Goal: Task Accomplishment & Management: Manage account settings

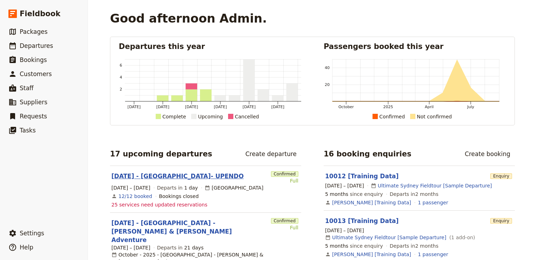
click at [163, 176] on link "[DATE] - [GEOGRAPHIC_DATA]- UPENDO" at bounding box center [177, 176] width 132 height 8
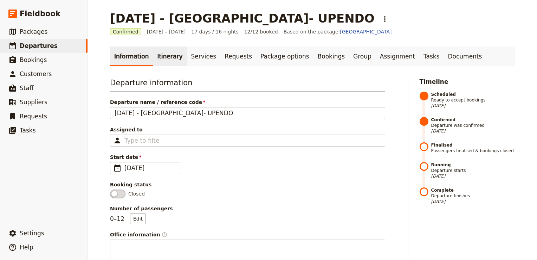
click at [159, 57] on link "Itinerary" at bounding box center [170, 56] width 34 height 20
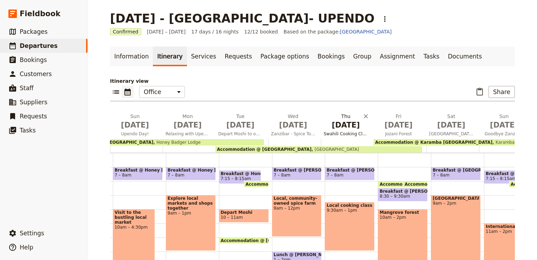
scroll to position [0, 495]
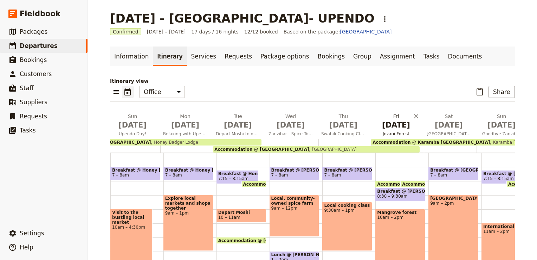
click at [394, 127] on span "[DATE]" at bounding box center [396, 125] width 44 height 11
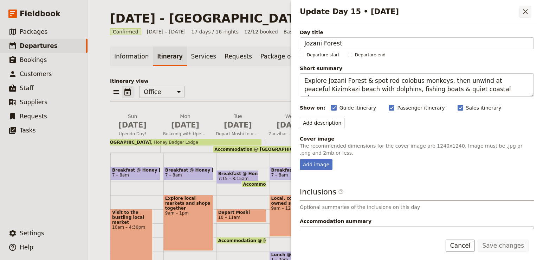
click at [525, 11] on icon "Close drawer" at bounding box center [525, 11] width 5 height 5
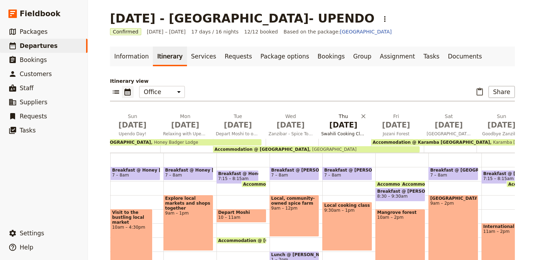
click at [350, 126] on span "[DATE]" at bounding box center [343, 125] width 44 height 11
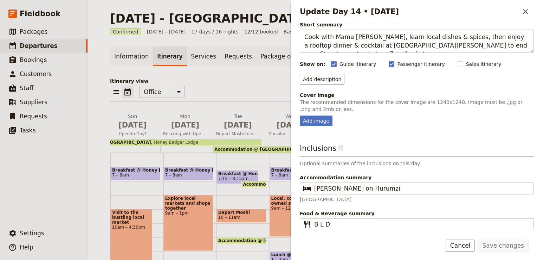
scroll to position [44, 0]
click at [526, 8] on icon "Close drawer" at bounding box center [526, 11] width 8 height 8
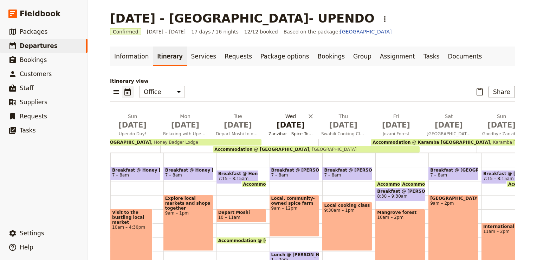
click at [295, 127] on span "[DATE]" at bounding box center [291, 125] width 44 height 11
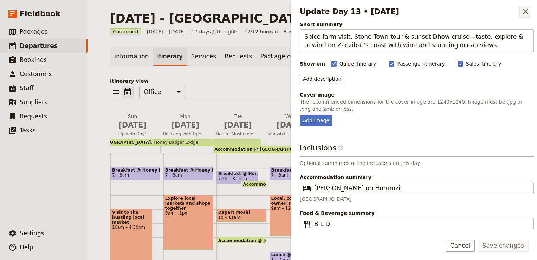
click at [529, 10] on icon "Close drawer" at bounding box center [526, 11] width 8 height 8
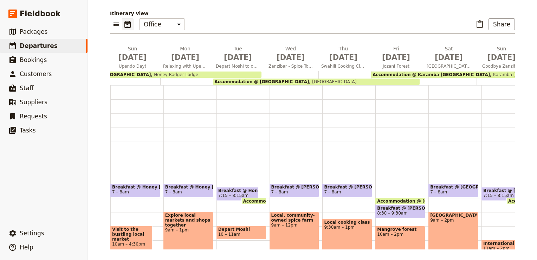
scroll to position [70, 0]
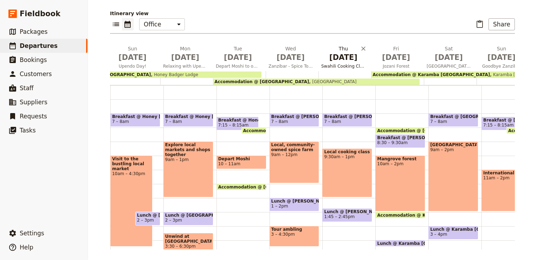
click at [346, 63] on span "Swahili Cooking Class" at bounding box center [344, 66] width 50 height 6
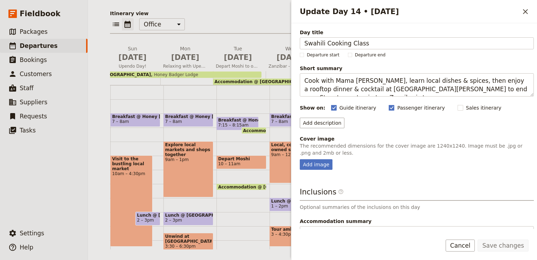
scroll to position [44, 0]
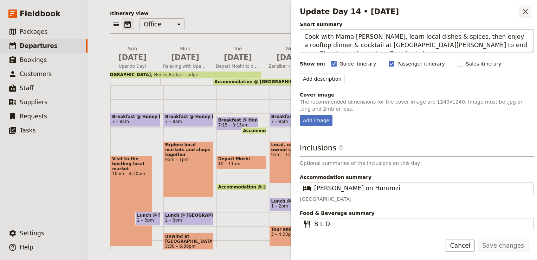
click at [525, 11] on icon "Close drawer" at bounding box center [525, 11] width 5 height 5
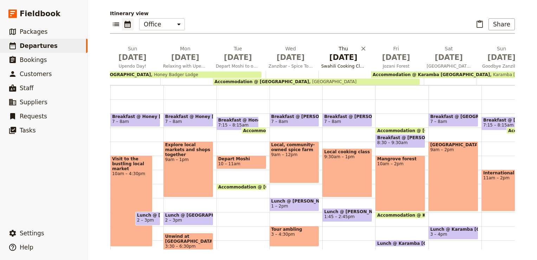
click at [338, 60] on span "[DATE]" at bounding box center [343, 57] width 44 height 11
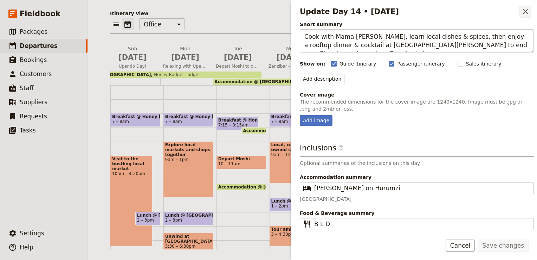
click at [527, 9] on icon "Close drawer" at bounding box center [526, 11] width 8 height 8
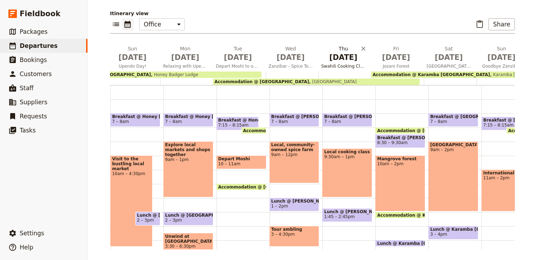
click at [337, 67] on span "Swahili Cooking Class" at bounding box center [344, 66] width 50 height 6
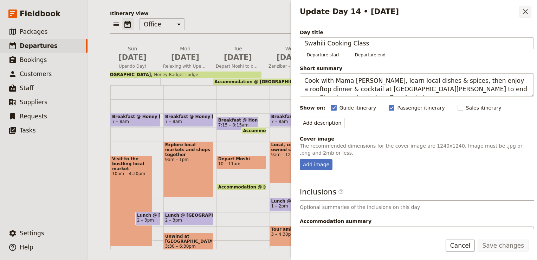
click at [526, 12] on icon "Close drawer" at bounding box center [525, 11] width 5 height 5
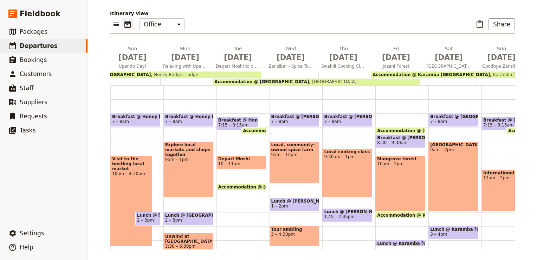
click at [357, 79] on div "Accommodation @ [GEOGRAPHIC_DATA] [GEOGRAPHIC_DATA]" at bounding box center [316, 81] width 207 height 6
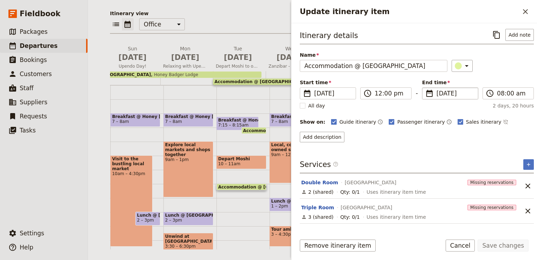
click at [448, 92] on span "[DATE]" at bounding box center [455, 93] width 37 height 8
click at [426, 88] on input "[DATE]" at bounding box center [425, 87] width 0 height 0
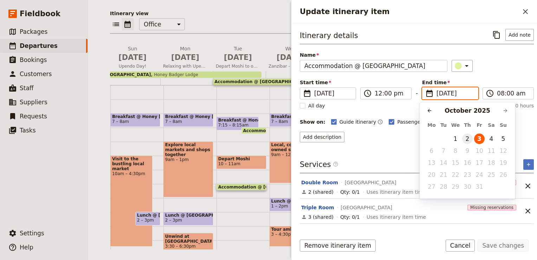
click at [471, 137] on button "2" at bounding box center [467, 138] width 11 height 11
type input "[DATE]"
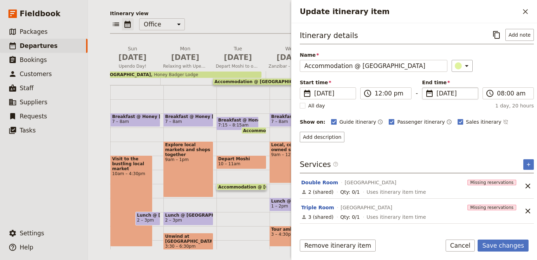
click at [458, 143] on div "Itinerary details ​ Add note Name Accommodation @ [GEOGRAPHIC_DATA] ​ Start tim…" at bounding box center [417, 128] width 234 height 199
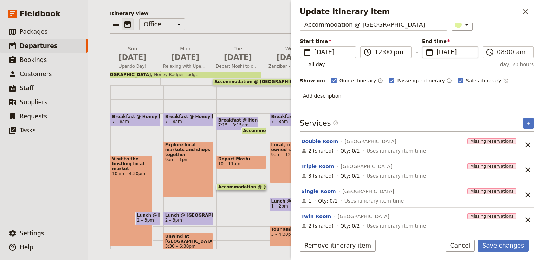
scroll to position [42, 0]
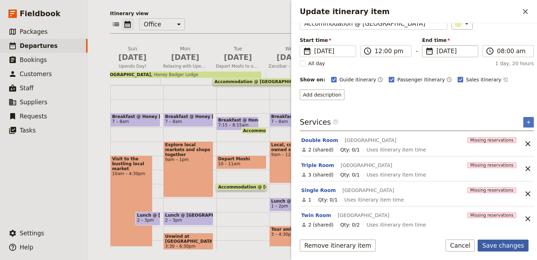
click at [502, 249] on button "Save changes" at bounding box center [503, 245] width 51 height 12
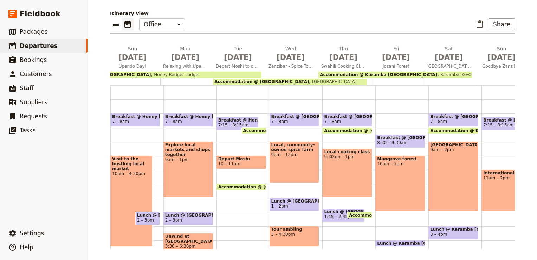
click at [451, 97] on div "Breakfast @ [GEOGRAPHIC_DATA] [GEOGRAPHIC_DATA] 7 – 8am Accommodation @ [GEOGRA…" at bounding box center [455, 184] width 53 height 338
click at [291, 64] on span "Zanzibar - Spice Tour, City Tour & Sunset Cruise" at bounding box center [291, 66] width 50 height 6
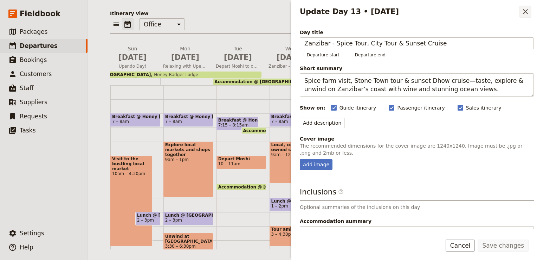
click at [529, 11] on icon "Close drawer" at bounding box center [526, 11] width 8 height 8
